Goal: Share content: Share content

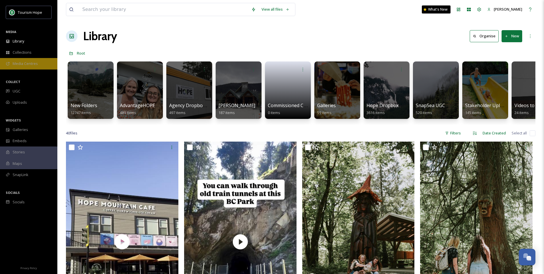
click at [22, 60] on div "Media Centres" at bounding box center [28, 63] width 57 height 11
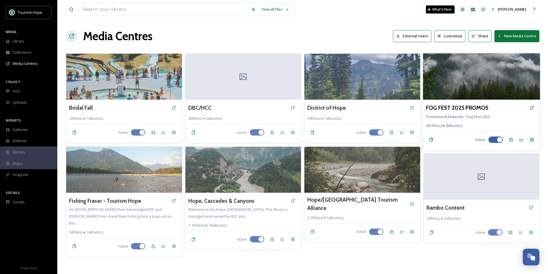
click at [477, 84] on img at bounding box center [481, 76] width 117 height 46
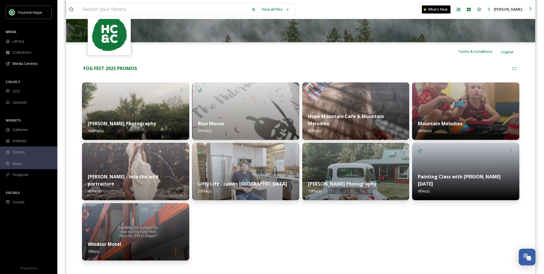
scroll to position [86, 0]
click at [339, 104] on img at bounding box center [355, 110] width 107 height 57
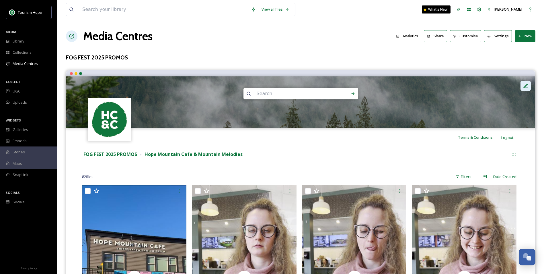
click at [523, 84] on icon at bounding box center [526, 86] width 6 height 6
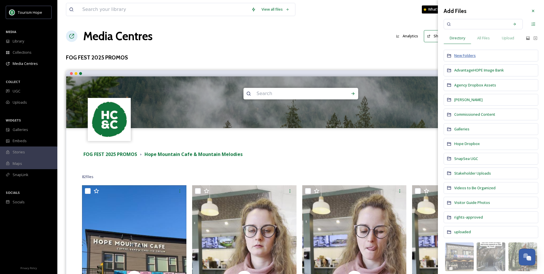
click at [465, 55] on span "New Folders" at bounding box center [465, 55] width 22 height 5
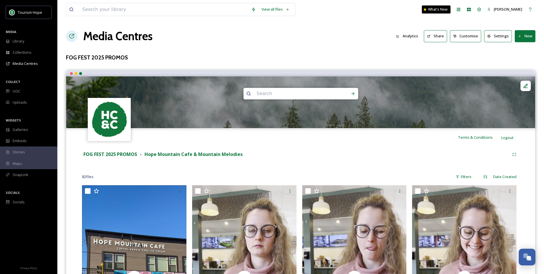
click at [427, 155] on div "FOG FEST 2025 PROMOS Hope Mountain Cafe & Mountain Melodies" at bounding box center [295, 154] width 427 height 7
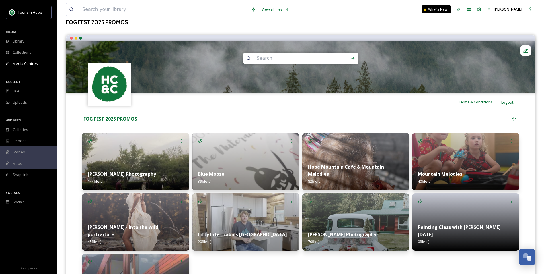
scroll to position [86, 0]
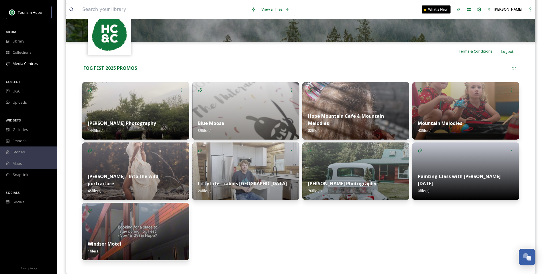
click at [386, 129] on div "Hope Mountain Cafe & Mountain Melodies 82 file(s)" at bounding box center [355, 123] width 107 height 33
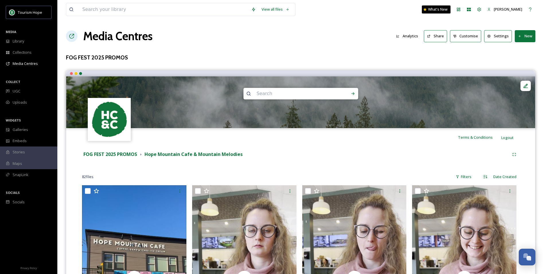
click at [439, 36] on button "Share" at bounding box center [435, 36] width 23 height 12
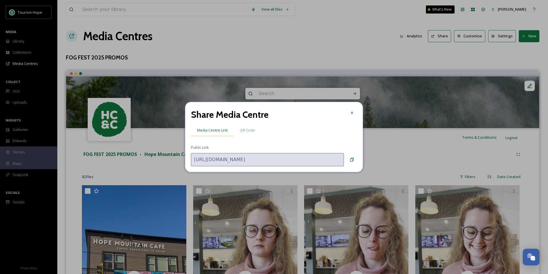
click at [223, 131] on span "Media Centre Link" at bounding box center [212, 129] width 31 height 5
click at [354, 158] on icon at bounding box center [352, 159] width 5 height 5
click at [352, 159] on icon at bounding box center [352, 159] width 5 height 5
drag, startPoint x: 350, startPoint y: 113, endPoint x: 291, endPoint y: 169, distance: 81.9
click at [350, 113] on icon at bounding box center [352, 112] width 5 height 5
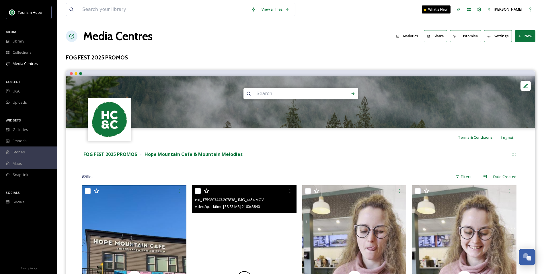
scroll to position [86, 0]
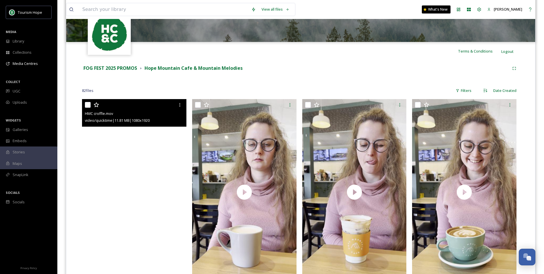
click at [132, 191] on video "HMC croffle.mov" at bounding box center [134, 192] width 104 height 186
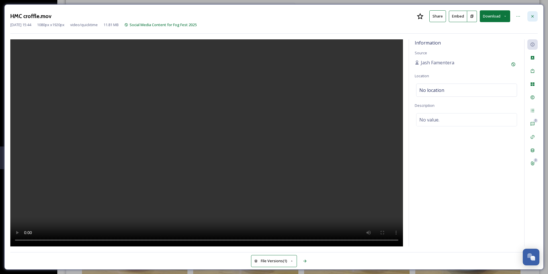
click at [531, 16] on icon at bounding box center [532, 16] width 5 height 5
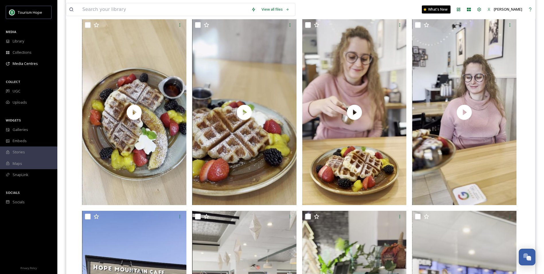
scroll to position [1892, 0]
